Goal: Find specific page/section: Find specific page/section

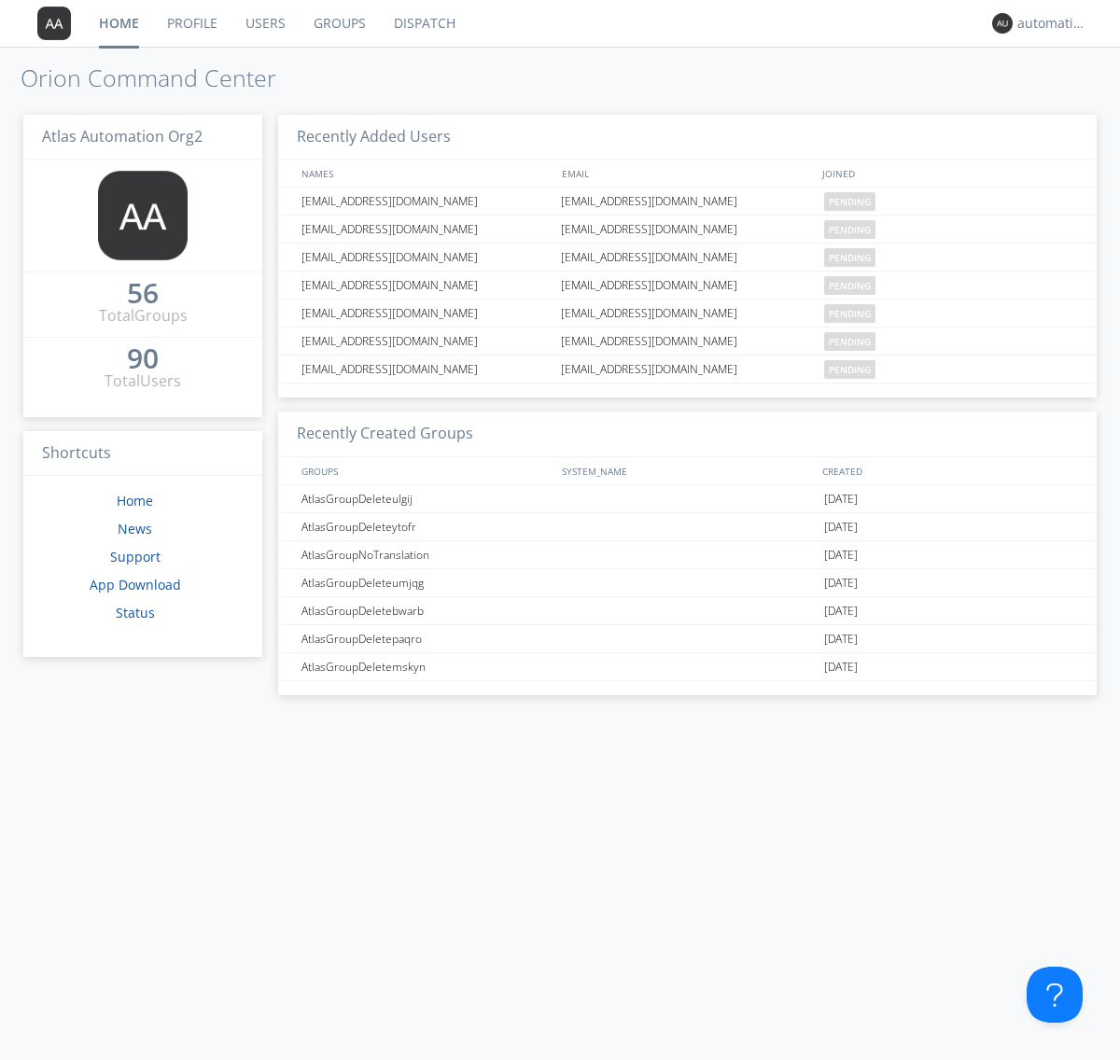
click at [423, 23] on link "Dispatch" at bounding box center [425, 23] width 90 height 47
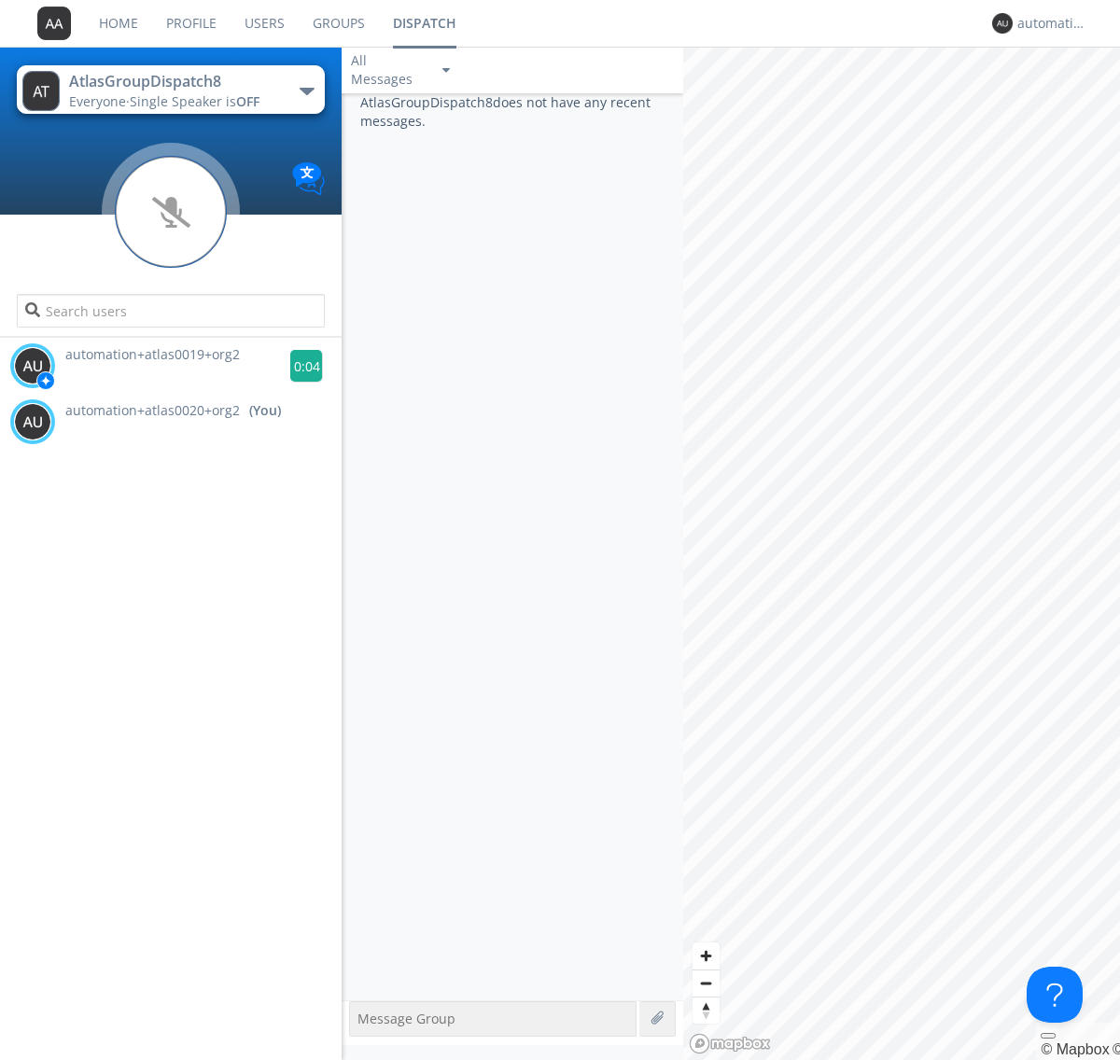
click at [299, 366] on g at bounding box center [306, 366] width 33 height 33
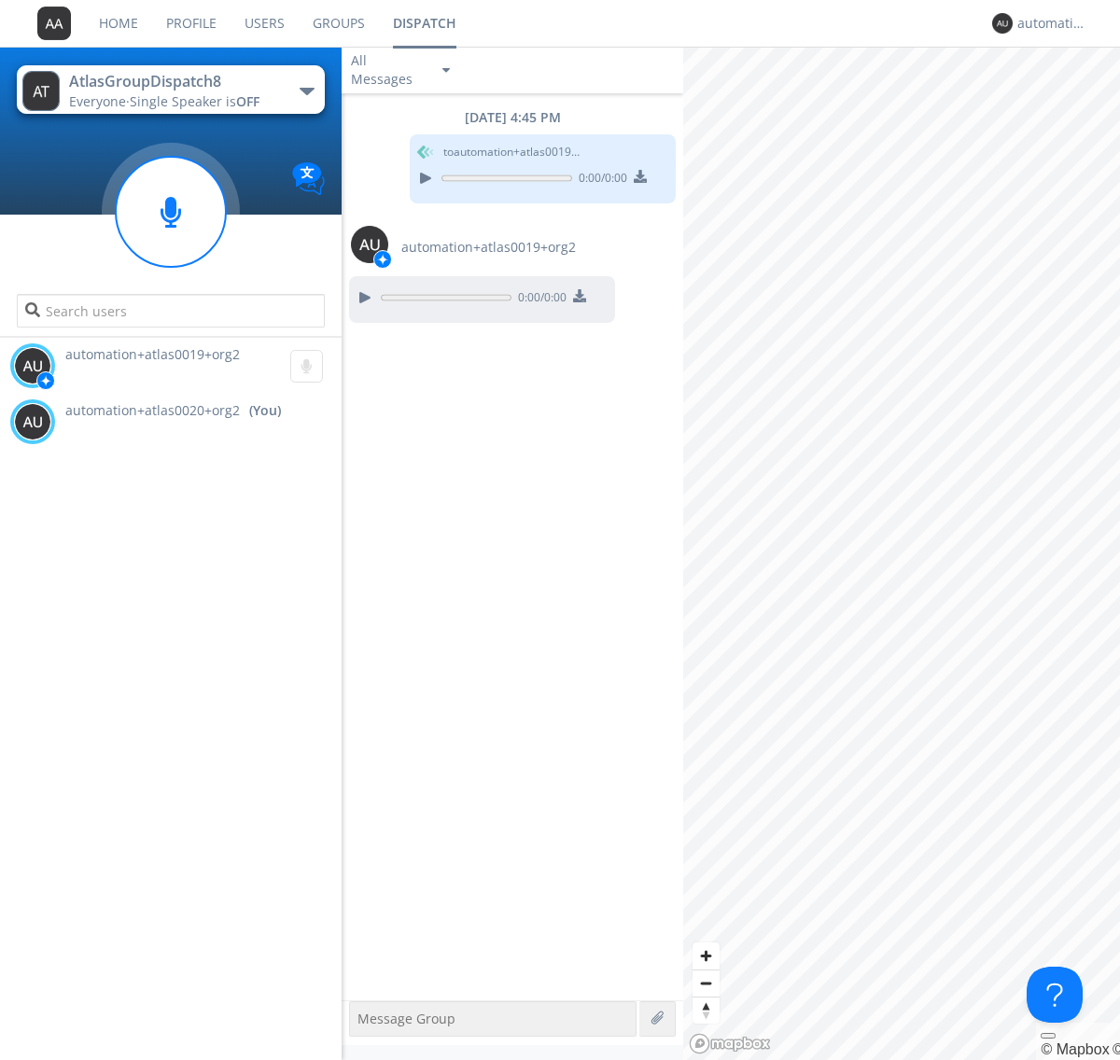
click at [402, 70] on div "All Messages" at bounding box center [388, 69] width 93 height 41
click at [402, 140] on div "Direct Only" at bounding box center [402, 140] width 121 height 32
click at [402, 70] on div "All Messages" at bounding box center [388, 69] width 93 height 41
click at [402, 172] on div "Group Only" at bounding box center [402, 172] width 121 height 32
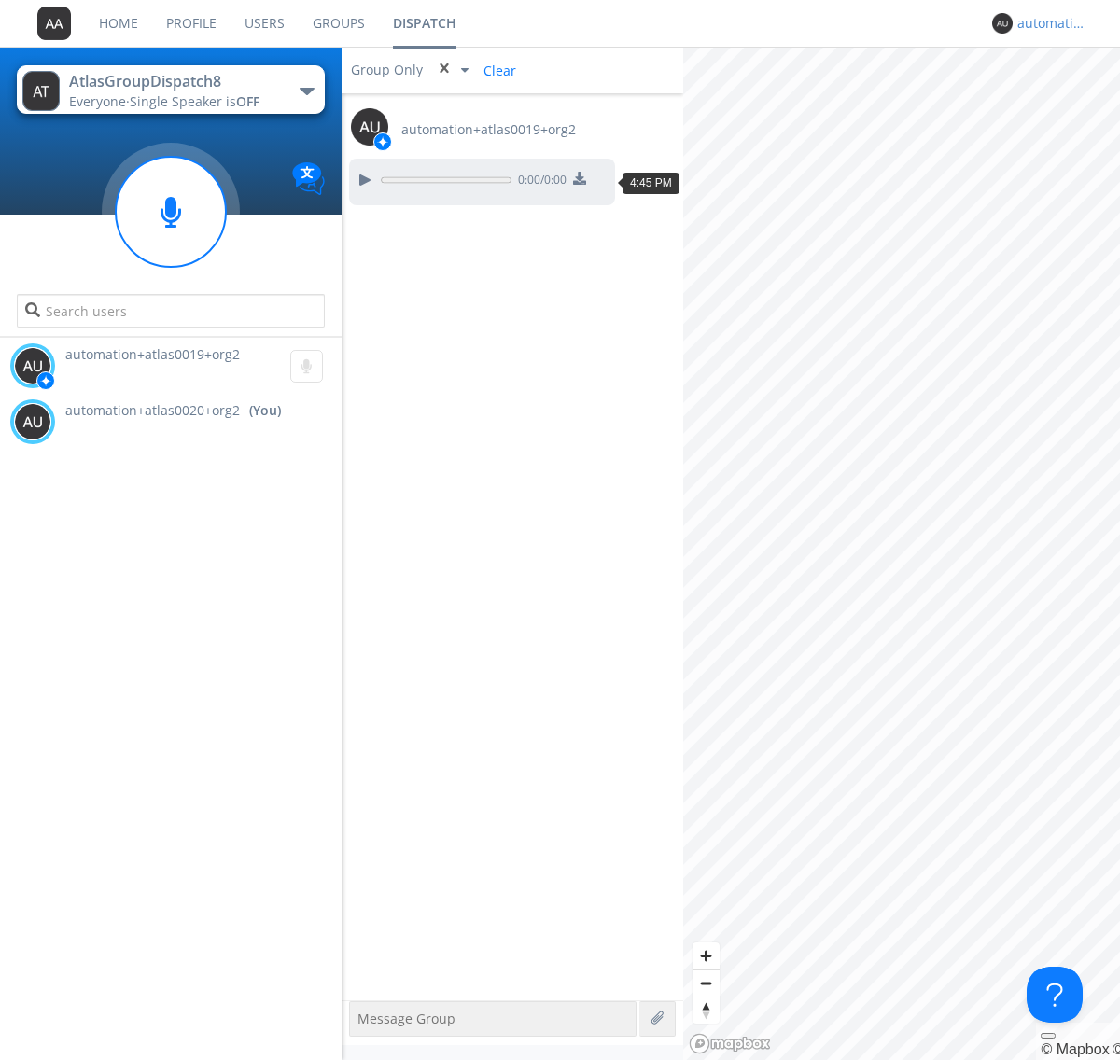
click at [1047, 23] on div "automation+atlas0020+org2" at bounding box center [1052, 23] width 70 height 19
